Goal: Transaction & Acquisition: Subscribe to service/newsletter

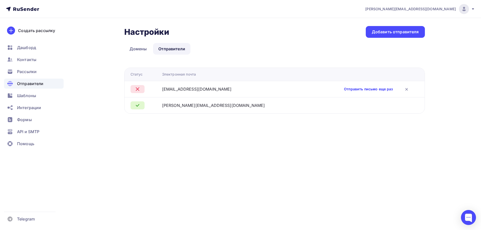
click at [359, 90] on link "Отправить письмо еще раз" at bounding box center [368, 89] width 49 height 5
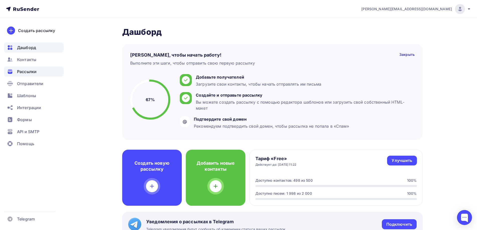
click at [29, 71] on span "Рассылки" at bounding box center [27, 72] width 20 height 6
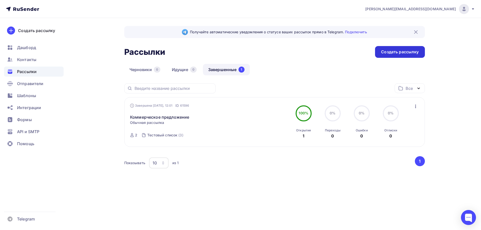
click at [391, 51] on div "Создать рассылку" at bounding box center [400, 52] width 38 height 6
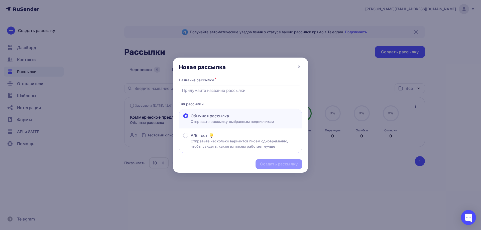
click at [218, 116] on span "Обычная рассылка" at bounding box center [210, 116] width 38 height 6
click at [191, 119] on input "Обычная рассылка Отправьте рассылку выбранным подписчикам" at bounding box center [191, 119] width 0 height 0
click at [218, 91] on input "text" at bounding box center [240, 90] width 117 height 6
type input "Коммерческое предложение"
click at [276, 165] on div "Создать рассылку" at bounding box center [279, 164] width 38 height 6
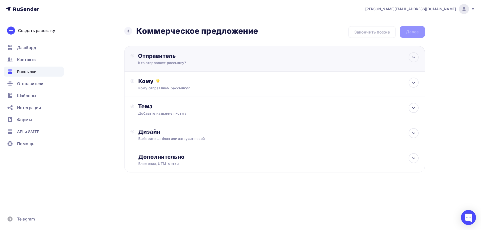
click at [215, 64] on div "Кто отправляет рассылку?" at bounding box center [187, 62] width 98 height 5
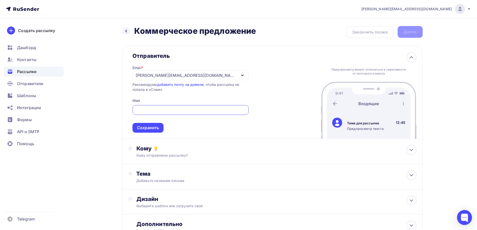
click at [242, 76] on div "sergey.avn@gmail.com" at bounding box center [191, 75] width 116 height 10
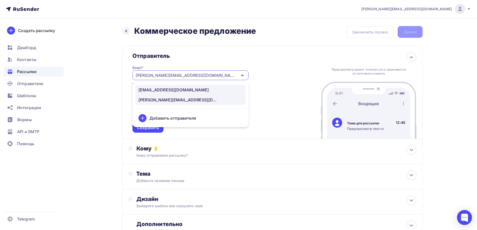
click at [190, 89] on div "info@xn--g1ac0a.com" at bounding box center [191, 90] width 104 height 6
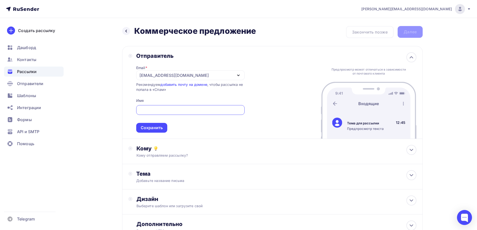
click at [188, 110] on input "text" at bounding box center [190, 110] width 103 height 6
type input "J"
type input "ООО "ЗСИ""
click at [156, 130] on div "Сохранить" at bounding box center [152, 128] width 22 height 6
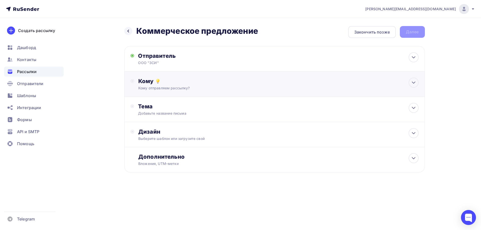
click at [168, 82] on div "Кому" at bounding box center [278, 81] width 280 height 7
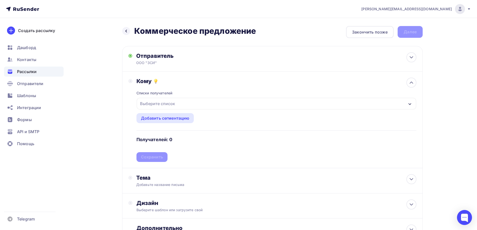
click at [173, 100] on div "Выберите список" at bounding box center [157, 103] width 39 height 9
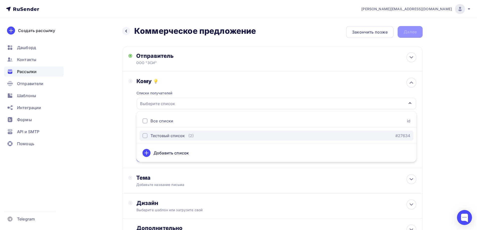
click at [167, 135] on div "Тестовый список" at bounding box center [168, 136] width 34 height 6
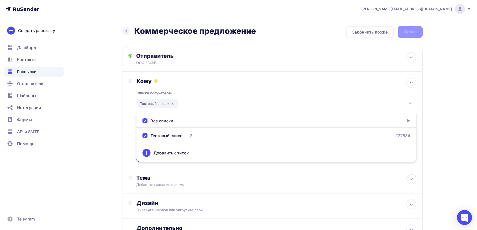
click at [213, 84] on div "Кому" at bounding box center [277, 81] width 280 height 7
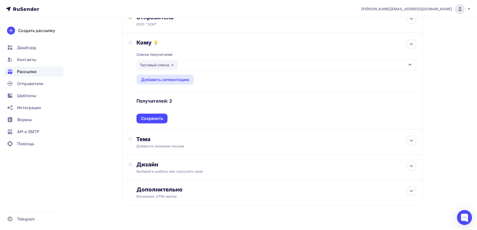
scroll to position [46, 0]
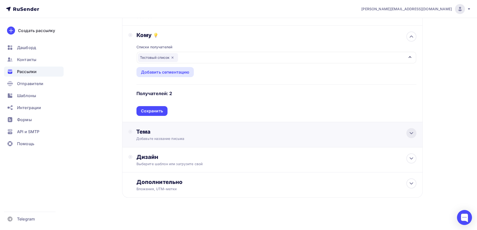
click at [410, 133] on icon at bounding box center [412, 133] width 6 height 6
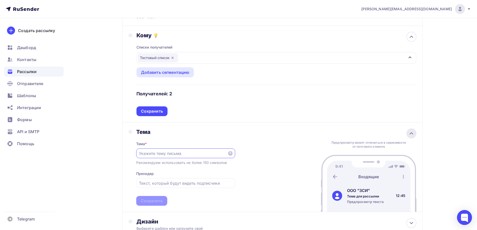
scroll to position [0, 0]
click at [169, 154] on input "text" at bounding box center [182, 154] width 86 height 6
click at [148, 155] on input "text" at bounding box center [182, 154] width 86 height 6
paste input "Письмо №94 от 23.05.2025_ЗТА_КП по насосам и предохранительным клапанам"
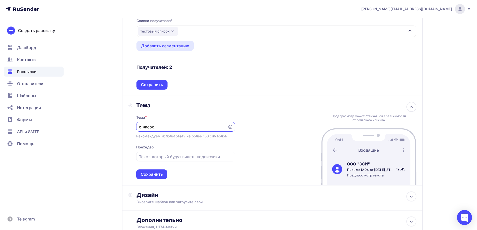
scroll to position [110, 0]
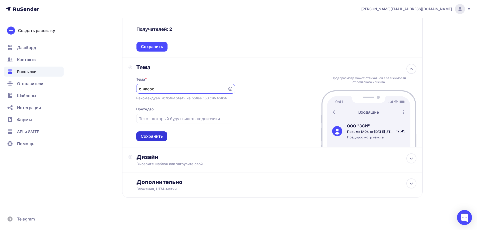
type input "Письмо №94 от 23.05.2025_ЗТА_КП по насосам и предохранительным клапанам"
click at [151, 138] on div "Сохранить" at bounding box center [152, 137] width 22 height 6
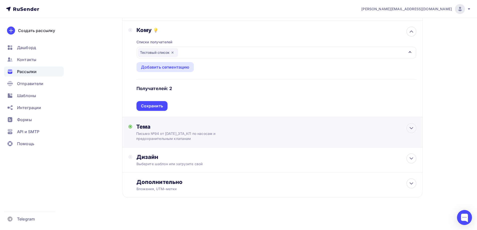
scroll to position [51, 0]
click at [191, 152] on div "Дизайн Выберите шаблон или загрузите свой" at bounding box center [272, 160] width 301 height 25
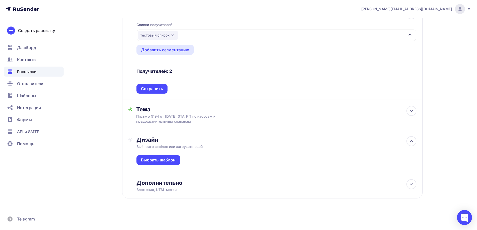
scroll to position [69, 0]
click at [169, 157] on div "Выбрать шаблон" at bounding box center [158, 160] width 35 height 6
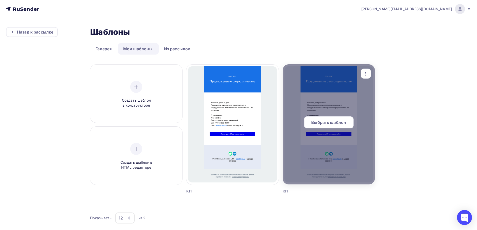
click at [334, 122] on span "Выбрать шаблон" at bounding box center [328, 122] width 35 height 6
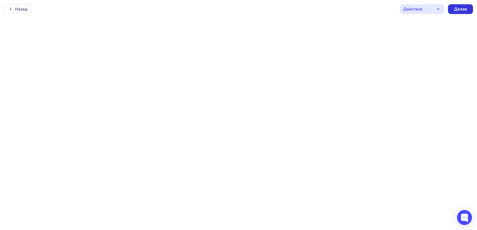
click at [459, 8] on div "Далее" at bounding box center [460, 9] width 13 height 6
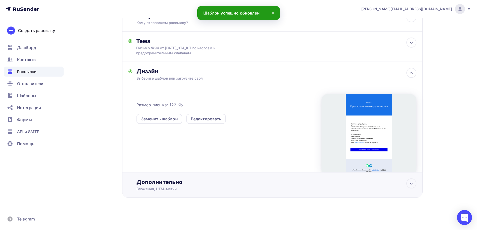
click at [189, 180] on div "Дополнительно" at bounding box center [277, 182] width 280 height 7
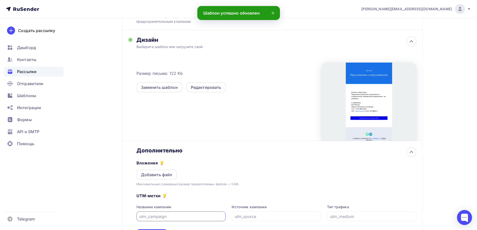
scroll to position [140, 0]
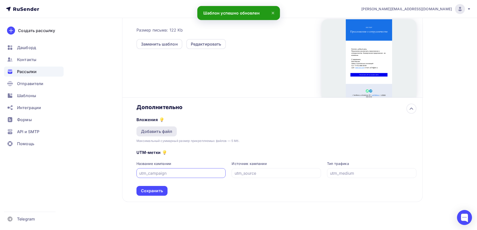
click at [162, 132] on div "Добавить файл" at bounding box center [157, 132] width 32 height 6
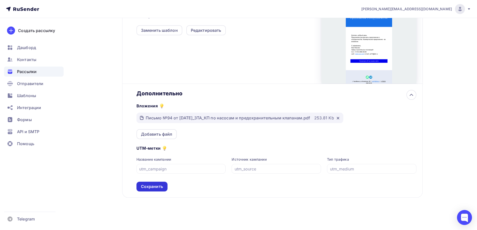
click at [153, 184] on div "Сохранить" at bounding box center [152, 187] width 22 height 6
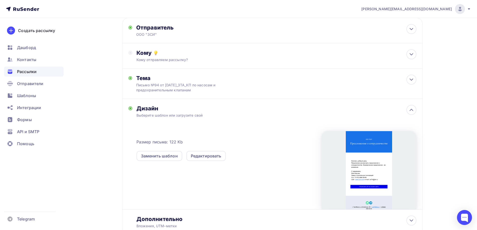
scroll to position [0, 0]
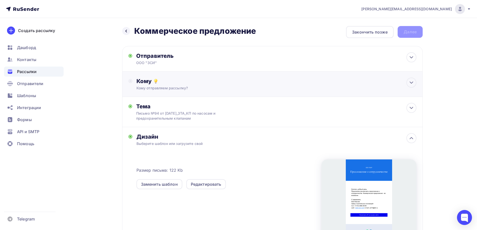
click at [306, 89] on div "Кому отправляем рассылку?" at bounding box center [263, 88] width 252 height 5
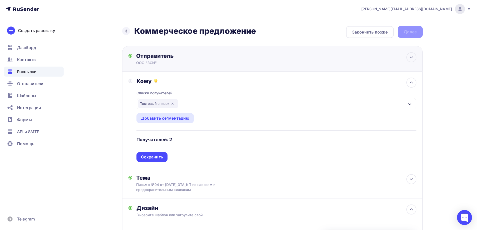
click at [280, 56] on div "Отправитель ООО "ЗСИ" Email * info@xn--g1ac0a.com info@xn--g1ac0a.com sergey.av…" at bounding box center [272, 59] width 301 height 26
type input "ООО "ЗСИ""
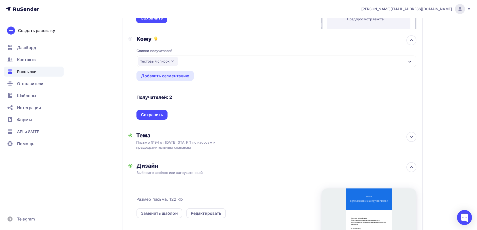
scroll to position [125, 0]
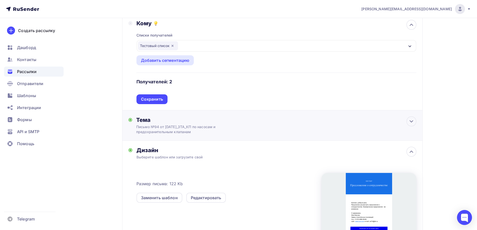
click at [258, 125] on div "Тема Письмо №94 от 23.05.2025_ЗТА_КП по насосам и предохранительным клапанам Те…" at bounding box center [272, 125] width 301 height 30
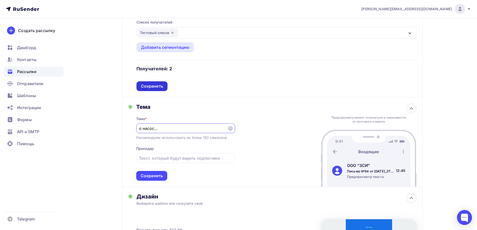
scroll to position [0, 0]
click at [163, 84] on div "Сохранить" at bounding box center [152, 86] width 31 height 10
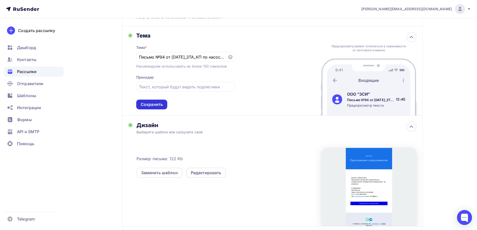
click at [159, 105] on div "Сохранить" at bounding box center [152, 105] width 22 height 6
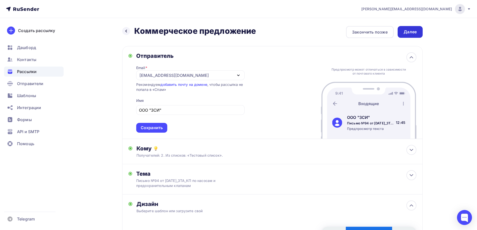
click at [405, 34] on div "Далее" at bounding box center [410, 32] width 13 height 6
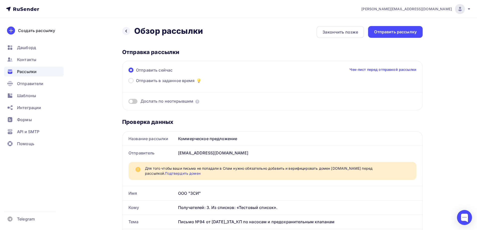
click at [173, 173] on link "Подтвердить домен" at bounding box center [182, 173] width 35 height 4
drag, startPoint x: 190, startPoint y: 153, endPoint x: 224, endPoint y: 153, distance: 33.8
click at [224, 153] on div "info@xn--g1ac0a.com" at bounding box center [299, 153] width 246 height 14
copy div "xn--g1ac0a.com"
click at [404, 34] on div "Отправить рассылку" at bounding box center [395, 32] width 43 height 6
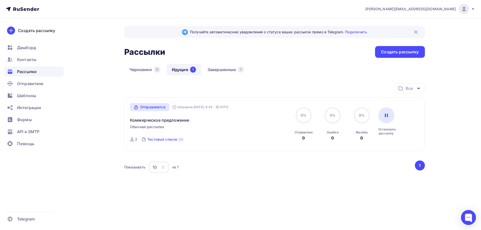
click at [161, 138] on div "Тестовый список" at bounding box center [162, 139] width 30 height 5
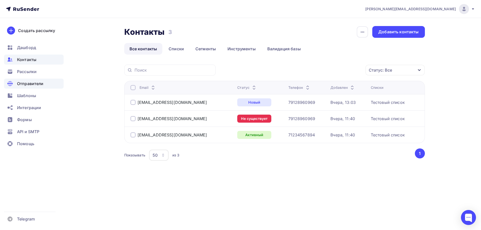
click at [31, 83] on span "Отправители" at bounding box center [30, 84] width 27 height 6
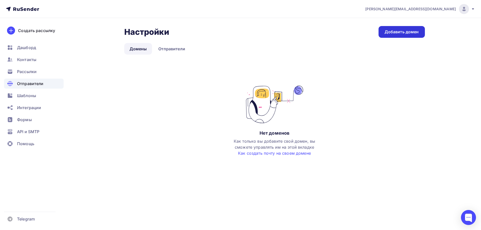
click at [409, 33] on div "Добавить домен" at bounding box center [402, 32] width 34 height 6
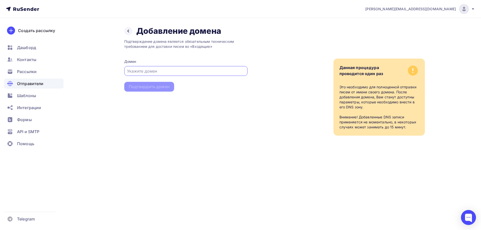
click at [157, 71] on input "text" at bounding box center [185, 71] width 117 height 6
type input "з"
paste input "xn--g1ac0a.com"
type input "xn--g1ac0a.com"
click at [170, 85] on div "Подтвердить домен" at bounding box center [149, 87] width 50 height 10
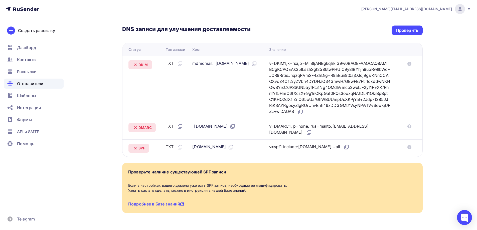
scroll to position [100, 0]
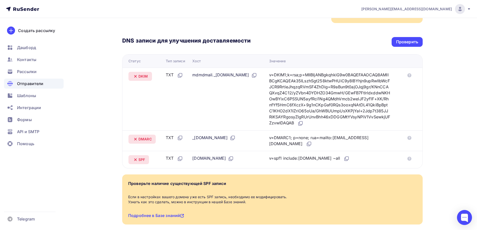
drag, startPoint x: 190, startPoint y: 76, endPoint x: 267, endPoint y: 75, distance: 76.7
click at [257, 75] on div "mdmdmail._domainkey.xn--g1ac0a.com" at bounding box center [224, 75] width 65 height 7
click at [282, 75] on div "v=DKIM1;k=rsa;p=MIIBIjANBgkqhkiG9w0BAQEFAAOCAQ8AMIIBCgKCAQEAk35ILszhSgt258ktwPH…" at bounding box center [329, 99] width 121 height 55
drag, startPoint x: 190, startPoint y: 74, endPoint x: 272, endPoint y: 75, distance: 82.2
click at [267, 75] on td "mdmdmail._domainkey.xn--g1ac0a.com" at bounding box center [228, 99] width 77 height 63
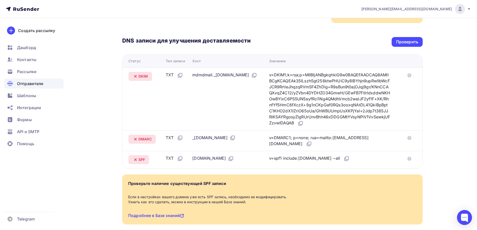
copy div "mdmdmail._domainkey.xn--g1ac0a.com"
drag, startPoint x: 282, startPoint y: 76, endPoint x: 287, endPoint y: 76, distance: 5.0
click at [287, 76] on div "v=DKIM1;k=rsa;p=MIIBIjANBgkqhkiG9w0BAQEFAAOCAQ8AMIIBCgKCAQEAk35ILszhSgt258ktwPH…" at bounding box center [329, 99] width 121 height 55
click at [304, 124] on icon at bounding box center [301, 123] width 6 height 6
drag, startPoint x: 190, startPoint y: 139, endPoint x: 237, endPoint y: 138, distance: 47.1
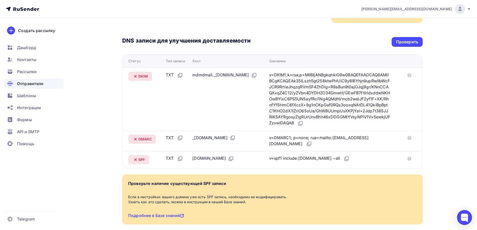
click at [237, 138] on td "_dmarc.xn--g1ac0a.com" at bounding box center [228, 141] width 77 height 21
copy div "_dmarc.xn--g1ac0a.com"
click at [306, 144] on icon at bounding box center [309, 144] width 6 height 6
drag, startPoint x: 191, startPoint y: 158, endPoint x: 222, endPoint y: 158, distance: 31.1
click at [222, 158] on div "xn--g1ac0a.com" at bounding box center [213, 158] width 42 height 7
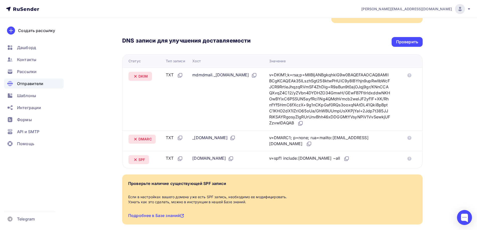
copy div "xn--g1ac0a.com"
drag, startPoint x: 281, startPoint y: 159, endPoint x: 334, endPoint y: 158, distance: 52.4
click at [334, 158] on div "v=spf1 include:rsndr.ru ~all" at bounding box center [309, 158] width 81 height 7
copy div "v=spf1 include:rsndr.ru ~all"
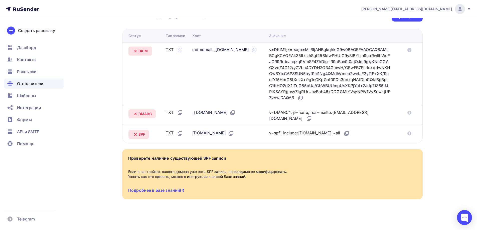
scroll to position [127, 0]
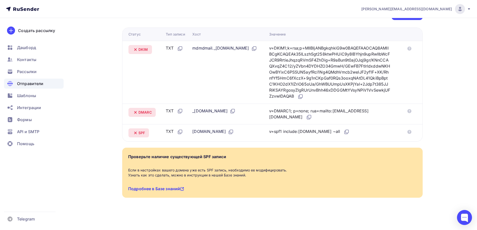
click at [160, 188] on link "Подробнее в Базе знаний" at bounding box center [156, 188] width 56 height 5
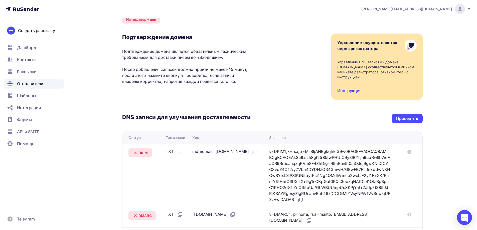
scroll to position [2, 0]
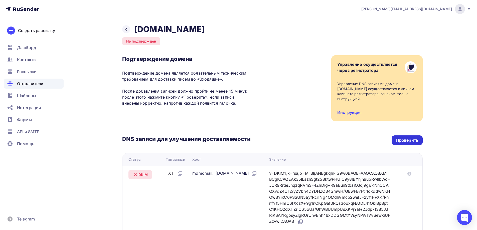
click at [407, 138] on div "Проверить" at bounding box center [407, 141] width 22 height 6
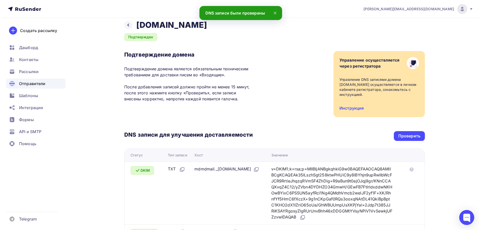
scroll to position [0, 0]
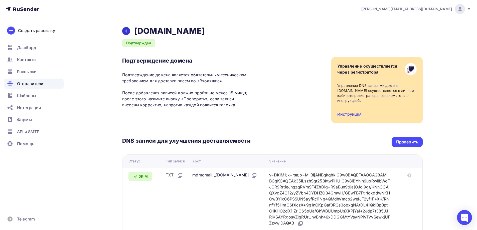
click at [128, 31] on div at bounding box center [126, 31] width 8 height 8
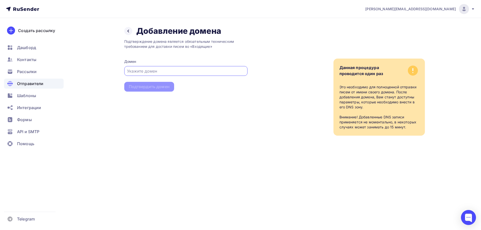
click at [161, 73] on input "text" at bounding box center [185, 71] width 117 height 6
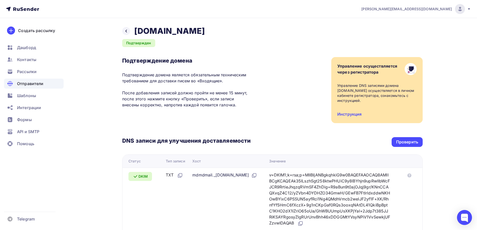
drag, startPoint x: 134, startPoint y: 30, endPoint x: 206, endPoint y: 32, distance: 71.9
click at [206, 32] on div "Назад xn--g1ac0a.com Подтвержден Подтверждение домена Подтверждение домена явля…" at bounding box center [272, 181] width 301 height 311
copy h2 "xn--g1ac0a.com"
click at [131, 29] on div "Назад xn--g1ac0a.com" at bounding box center [163, 31] width 83 height 10
click at [128, 31] on icon at bounding box center [126, 31] width 4 height 4
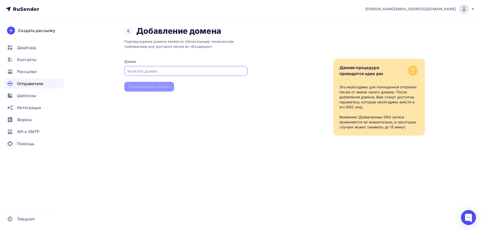
click at [153, 70] on input "text" at bounding box center [185, 71] width 117 height 6
type input "xn--g1ac0a.com"
click at [160, 85] on div "Подтвердить домен" at bounding box center [149, 87] width 41 height 6
click at [146, 88] on div "Подтвердить домен" at bounding box center [149, 87] width 41 height 6
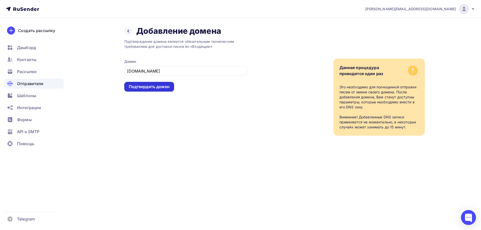
click at [146, 88] on div "Подтвердить домен" at bounding box center [149, 87] width 41 height 6
click at [31, 84] on span "Отправители" at bounding box center [30, 84] width 27 height 6
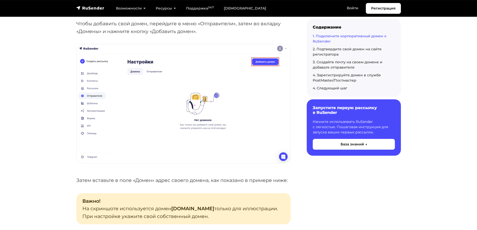
scroll to position [175, 0]
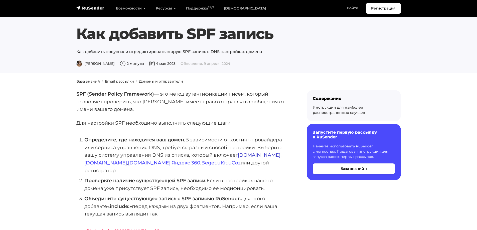
click at [251, 156] on link "Reg.ru" at bounding box center [259, 155] width 43 height 6
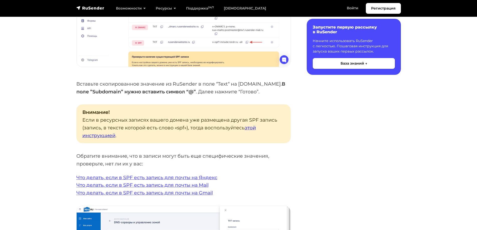
scroll to position [927, 0]
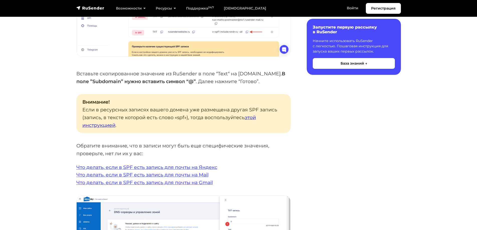
click at [252, 114] on link "этой инструкцией" at bounding box center [169, 121] width 174 height 14
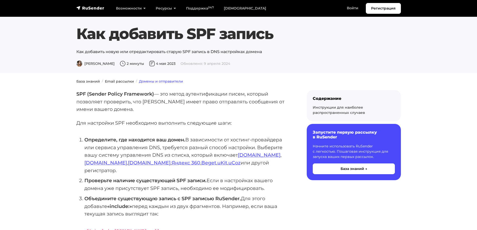
click at [164, 83] on link "Домены и отправители" at bounding box center [161, 81] width 44 height 5
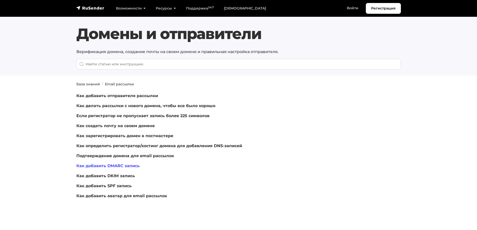
click at [127, 166] on link "Как добавить DMARC запись" at bounding box center [107, 166] width 63 height 5
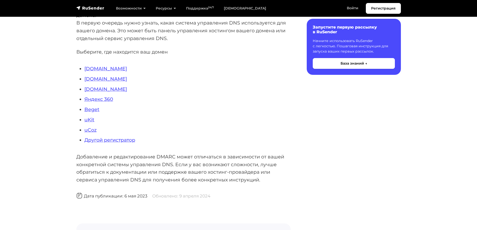
scroll to position [125, 0]
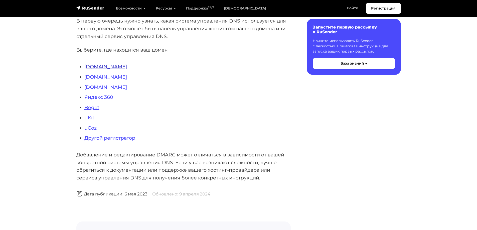
click at [94, 69] on link "Reg.ru" at bounding box center [105, 67] width 43 height 6
click at [129, 139] on link "Другой регистратор" at bounding box center [109, 138] width 51 height 6
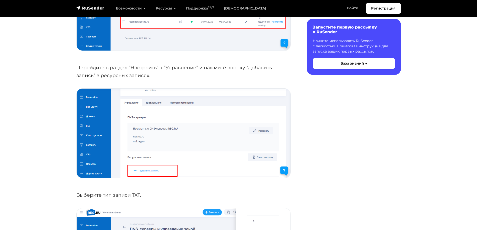
scroll to position [551, 0]
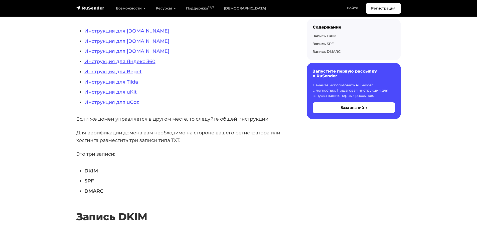
scroll to position [50, 0]
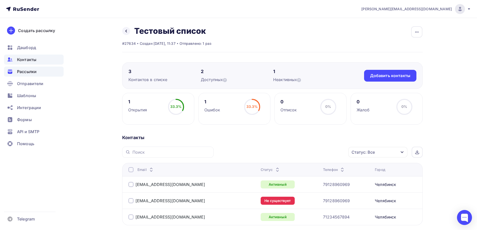
click at [26, 73] on span "Рассылки" at bounding box center [27, 72] width 20 height 6
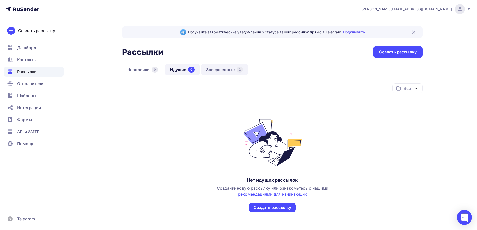
click at [209, 74] on link "Завершенные 2" at bounding box center [224, 70] width 47 height 12
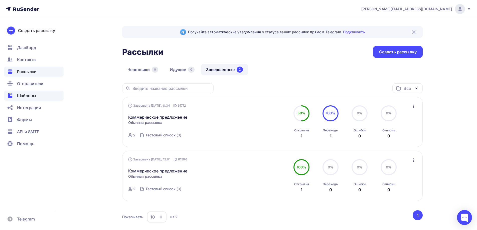
click at [19, 95] on span "Шаблоны" at bounding box center [26, 96] width 19 height 6
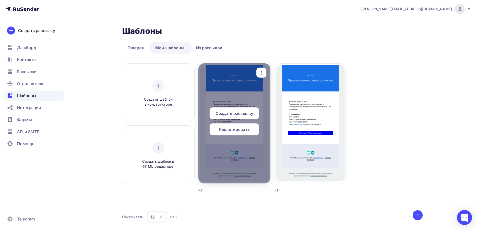
click at [260, 72] on icon "button" at bounding box center [262, 73] width 6 height 6
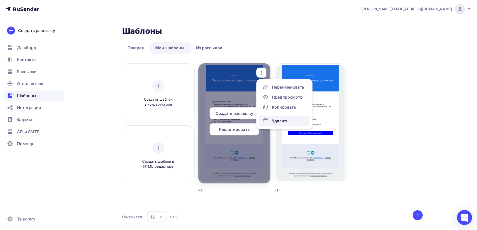
click at [282, 119] on div "Удалить" at bounding box center [280, 121] width 17 height 6
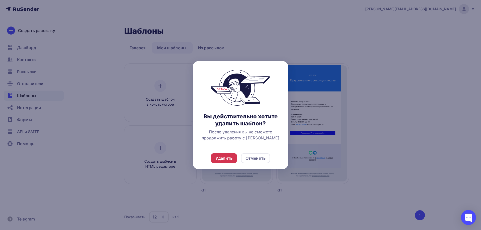
click at [226, 157] on div "Удалить" at bounding box center [223, 158] width 17 height 6
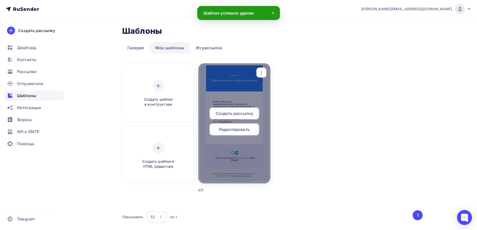
click at [246, 129] on span "Редактировать" at bounding box center [234, 130] width 31 height 6
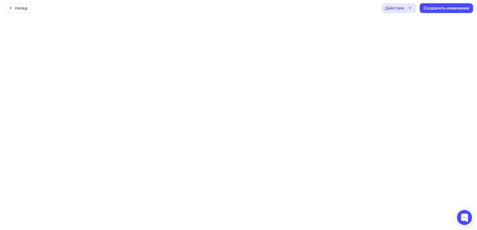
scroll to position [1, 0]
click at [410, 7] on icon "button" at bounding box center [410, 8] width 6 height 6
click at [437, 8] on div "Сохранить изменения" at bounding box center [447, 8] width 46 height 6
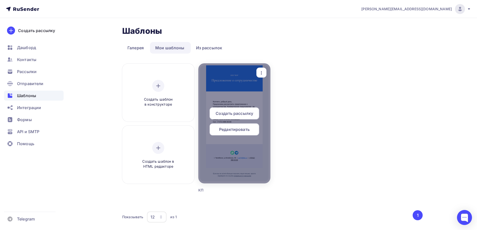
click at [237, 100] on div at bounding box center [234, 123] width 72 height 120
click at [252, 127] on div "Редактировать" at bounding box center [235, 130] width 50 height 12
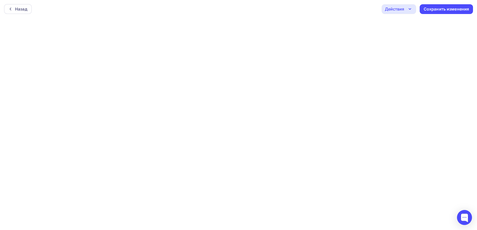
click at [394, 11] on div "Действия" at bounding box center [394, 9] width 19 height 6
click at [408, 25] on div "Отправить тестовое письмо" at bounding box center [426, 24] width 58 height 6
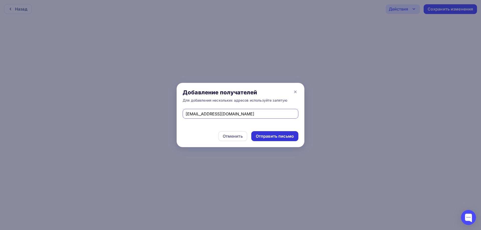
type input "[EMAIL_ADDRESS][DOMAIN_NAME]"
click at [280, 137] on div "Отправить письмо" at bounding box center [275, 137] width 38 height 6
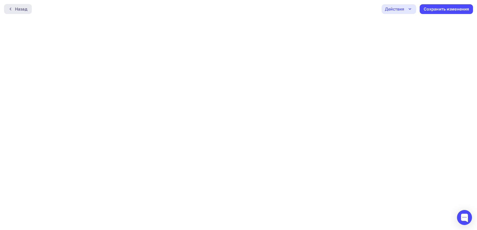
click at [22, 8] on div "Назад" at bounding box center [21, 9] width 12 height 6
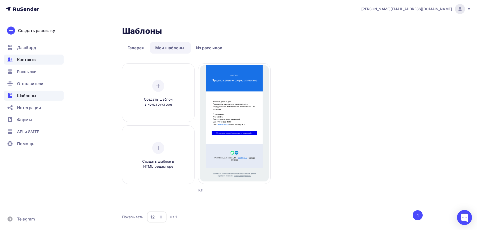
click at [29, 59] on span "Контакты" at bounding box center [26, 60] width 19 height 6
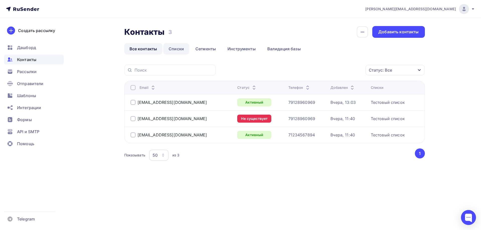
click at [178, 52] on link "Списки" at bounding box center [176, 49] width 26 height 12
